Goal: Task Accomplishment & Management: Use online tool/utility

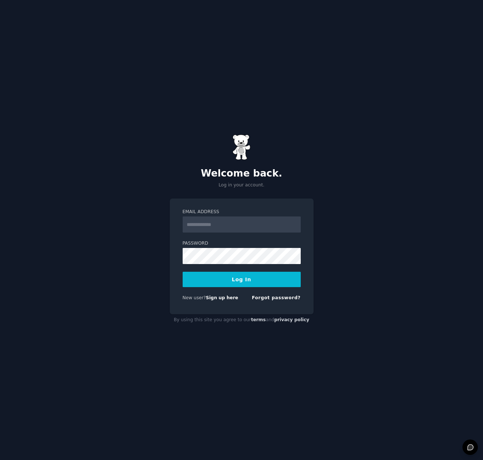
click at [208, 225] on input "Email Address" at bounding box center [242, 225] width 118 height 16
type input "**********"
click at [248, 279] on button "Log In" at bounding box center [242, 279] width 118 height 15
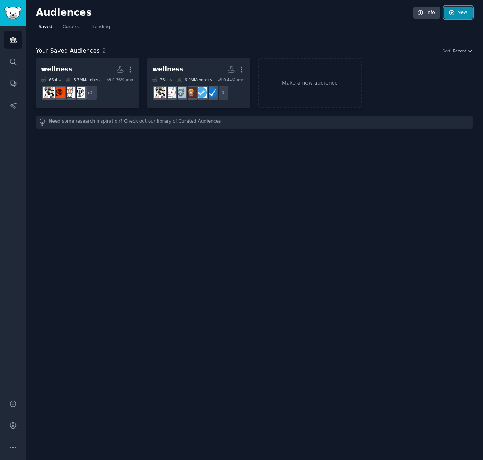
click at [451, 11] on icon at bounding box center [451, 13] width 7 height 7
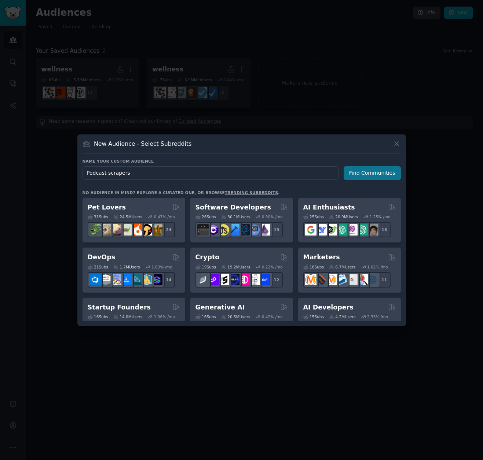
type input "Podcast scrapers"
click at [365, 176] on button "Find Communities" at bounding box center [372, 173] width 57 height 14
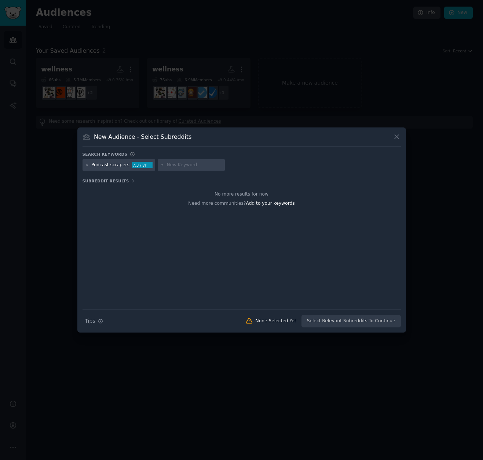
click at [184, 166] on input "text" at bounding box center [194, 165] width 56 height 7
type input "podcasts"
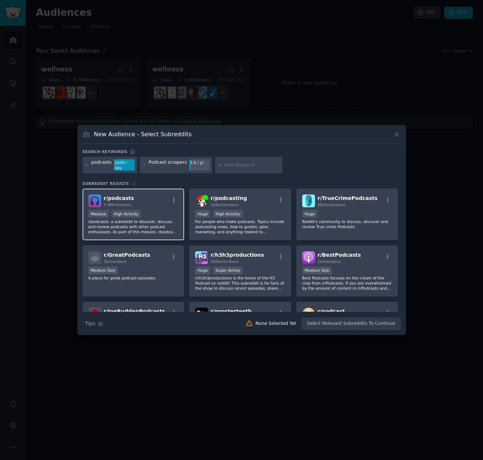
click at [154, 203] on div "r/ podcasts 3.9M members" at bounding box center [133, 201] width 90 height 13
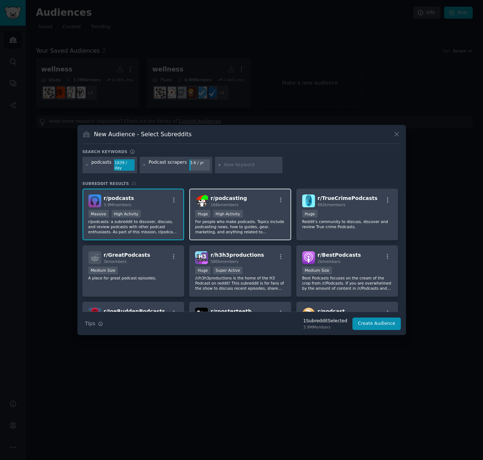
click at [264, 203] on div "r/ podcasting 166k members" at bounding box center [240, 201] width 90 height 13
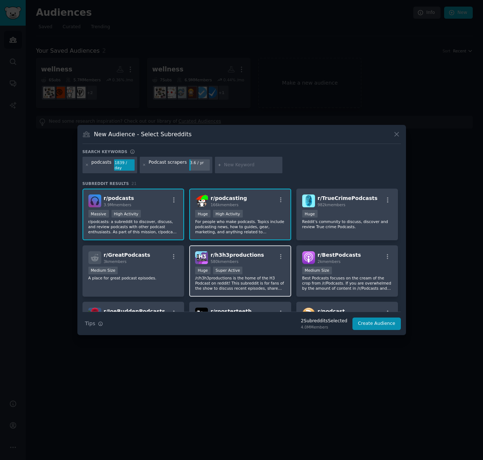
click at [248, 260] on div "580k members" at bounding box center [237, 261] width 54 height 5
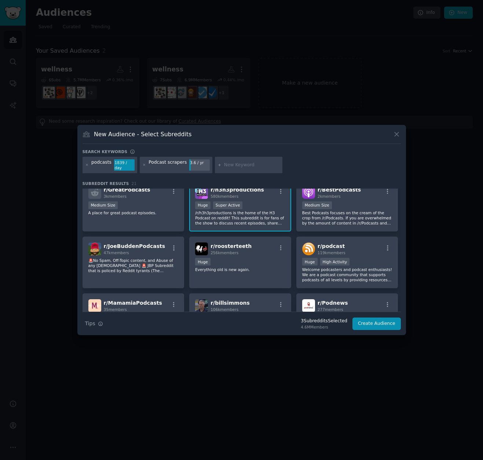
scroll to position [73, 0]
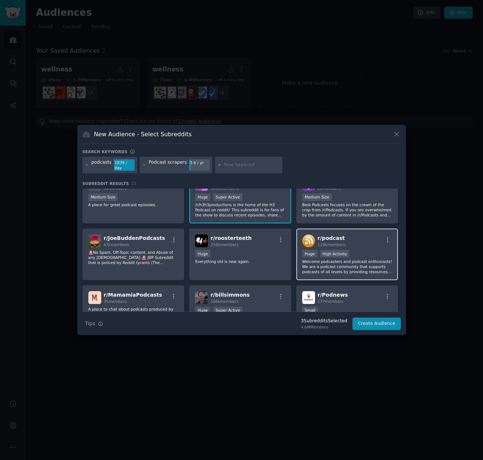
click at [355, 242] on div "r/ podcast 119k members" at bounding box center [347, 241] width 90 height 13
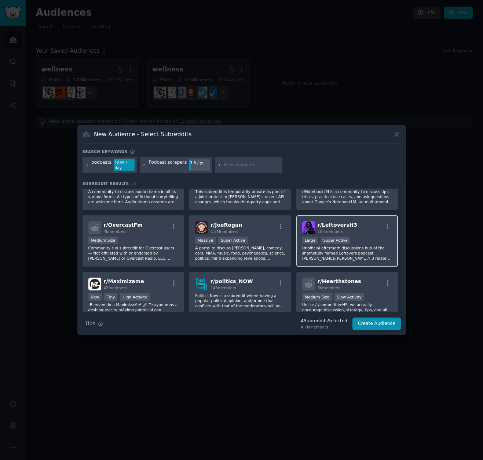
scroll to position [293, 0]
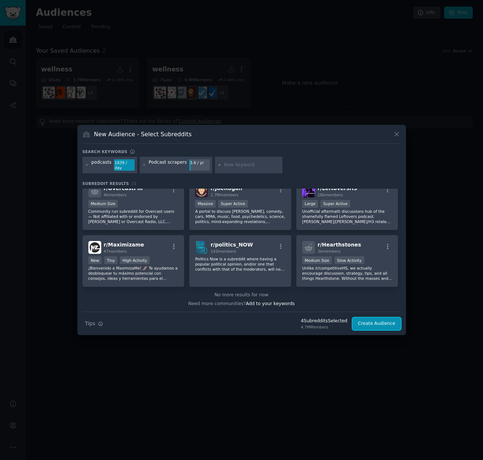
click at [378, 322] on button "Create Audience" at bounding box center [376, 324] width 48 height 12
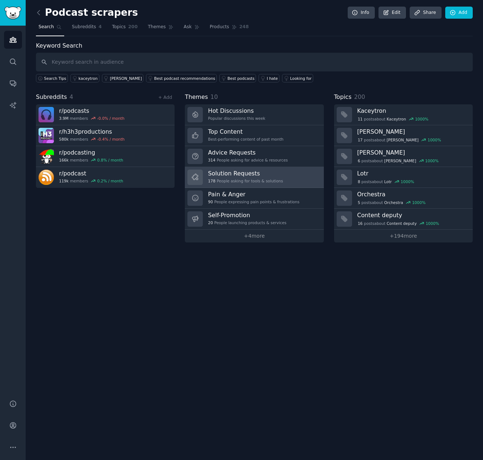
click at [263, 177] on div "Solution Requests 178 People asking for tools & solutions" at bounding box center [245, 177] width 75 height 15
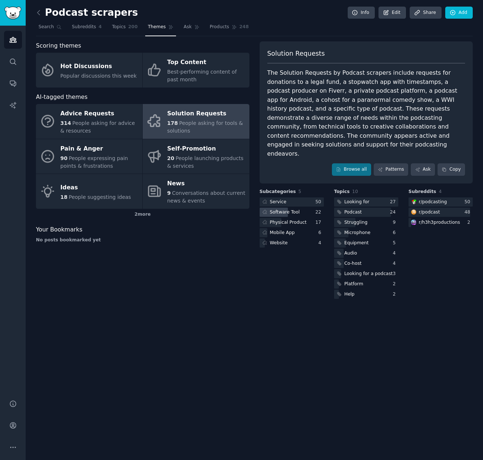
click at [304, 208] on div "Software Tool" at bounding box center [292, 212] width 64 height 9
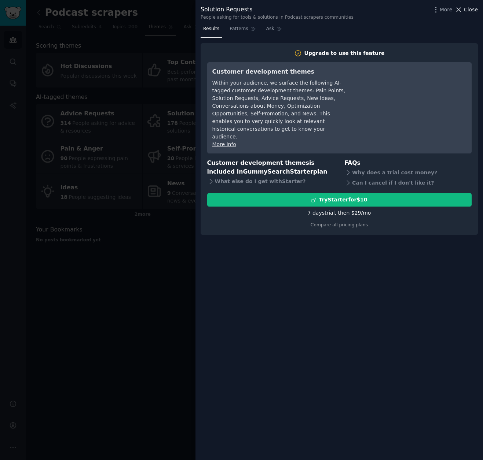
click at [473, 8] on span "Close" at bounding box center [471, 10] width 14 height 8
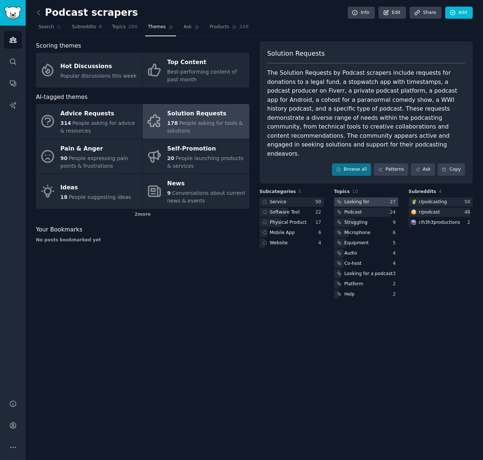
click at [373, 198] on div at bounding box center [366, 202] width 64 height 9
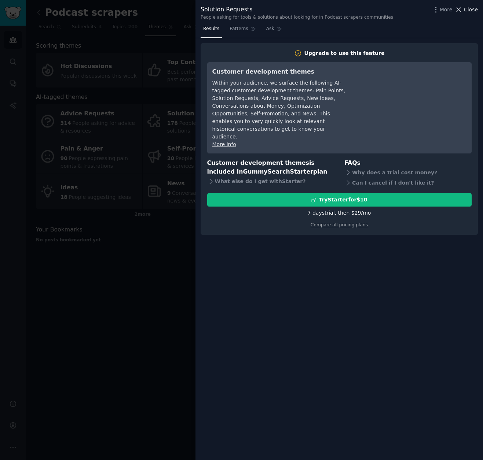
click at [469, 9] on span "Close" at bounding box center [471, 10] width 14 height 8
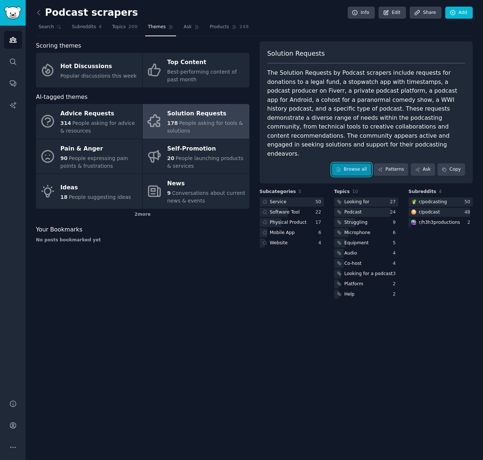
click at [362, 164] on link "Browse all" at bounding box center [351, 170] width 39 height 12
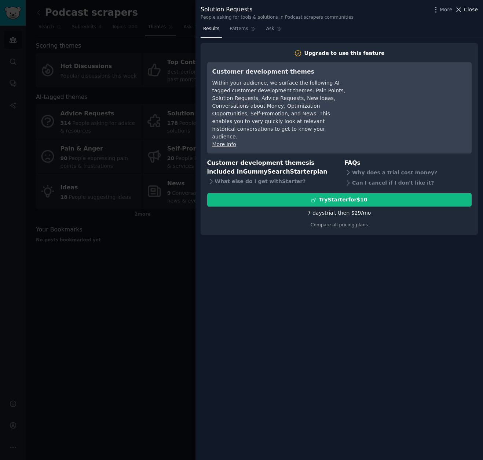
click at [471, 7] on span "Close" at bounding box center [471, 10] width 14 height 8
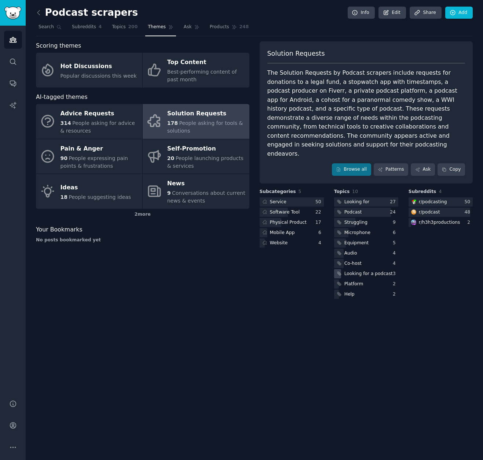
click at [352, 271] on div "Looking for a podcast" at bounding box center [368, 274] width 48 height 7
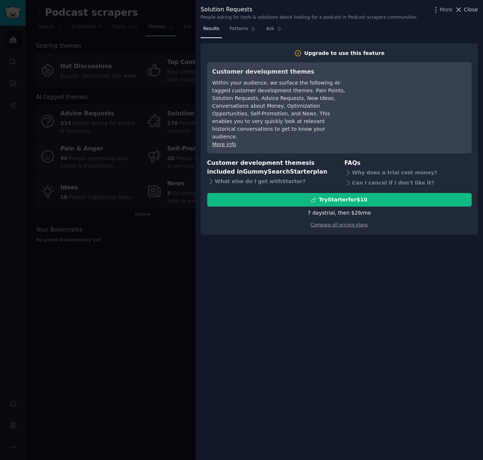
click at [469, 11] on span "Close" at bounding box center [471, 10] width 14 height 8
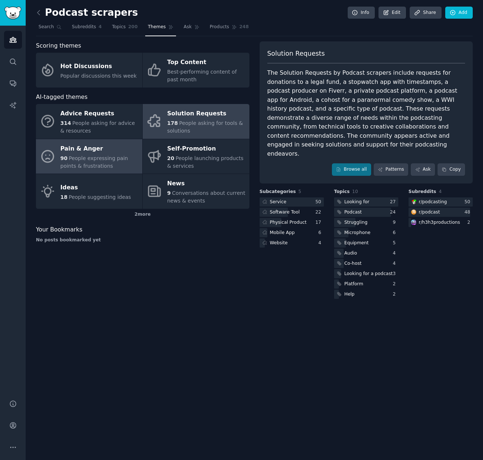
click at [114, 148] on div "Pain & Anger" at bounding box center [99, 149] width 78 height 12
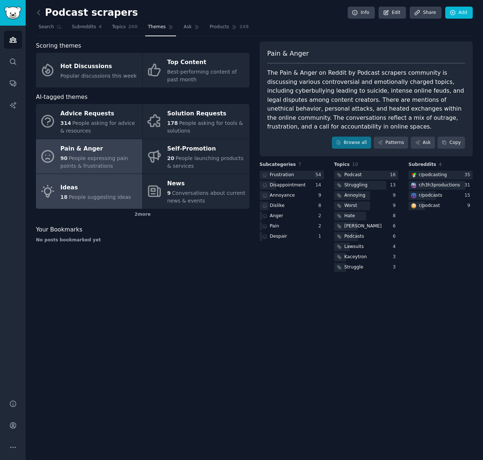
click at [112, 184] on div "Ideas" at bounding box center [95, 188] width 71 height 12
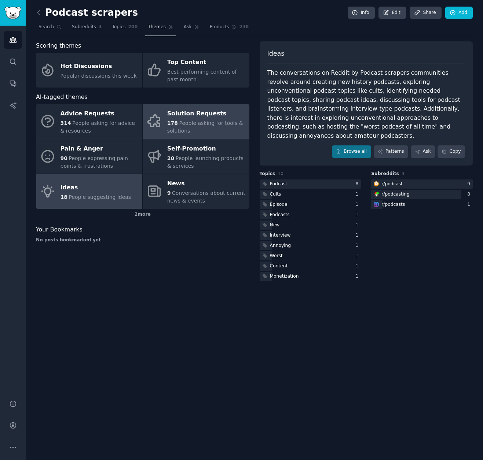
click at [157, 132] on link "Solution Requests 178 People asking for tools & solutions" at bounding box center [196, 121] width 106 height 35
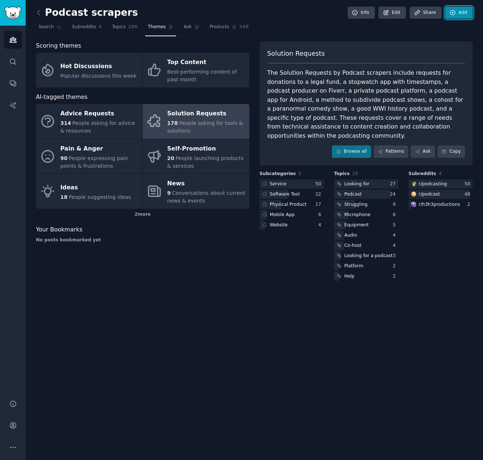
click at [463, 15] on link "Add" at bounding box center [458, 13] width 27 height 12
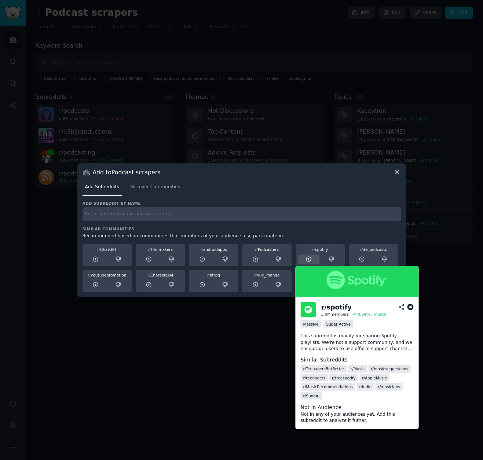
click at [308, 260] on icon at bounding box center [308, 259] width 7 height 7
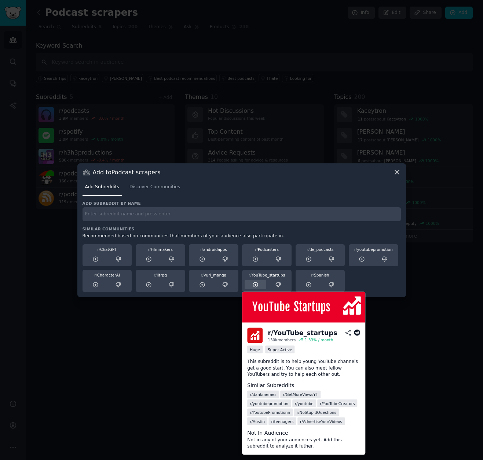
click at [256, 285] on icon at bounding box center [255, 285] width 7 height 7
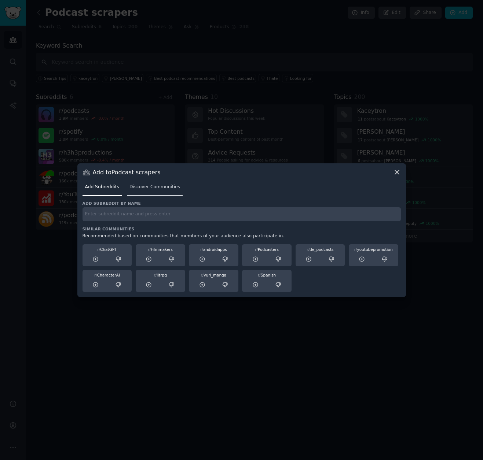
click at [147, 188] on span "Discover Communities" at bounding box center [154, 187] width 51 height 7
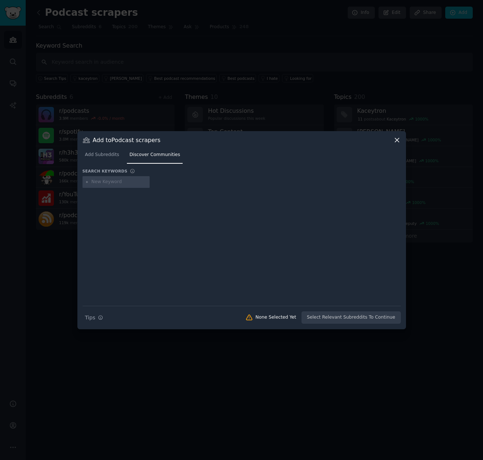
click at [398, 141] on icon at bounding box center [397, 140] width 4 height 4
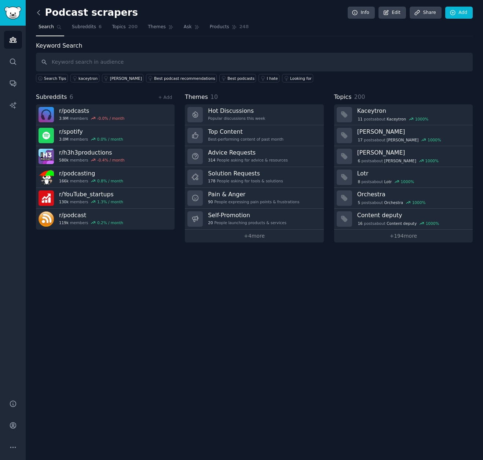
click at [40, 11] on icon at bounding box center [39, 13] width 8 height 8
